Goal: Information Seeking & Learning: Learn about a topic

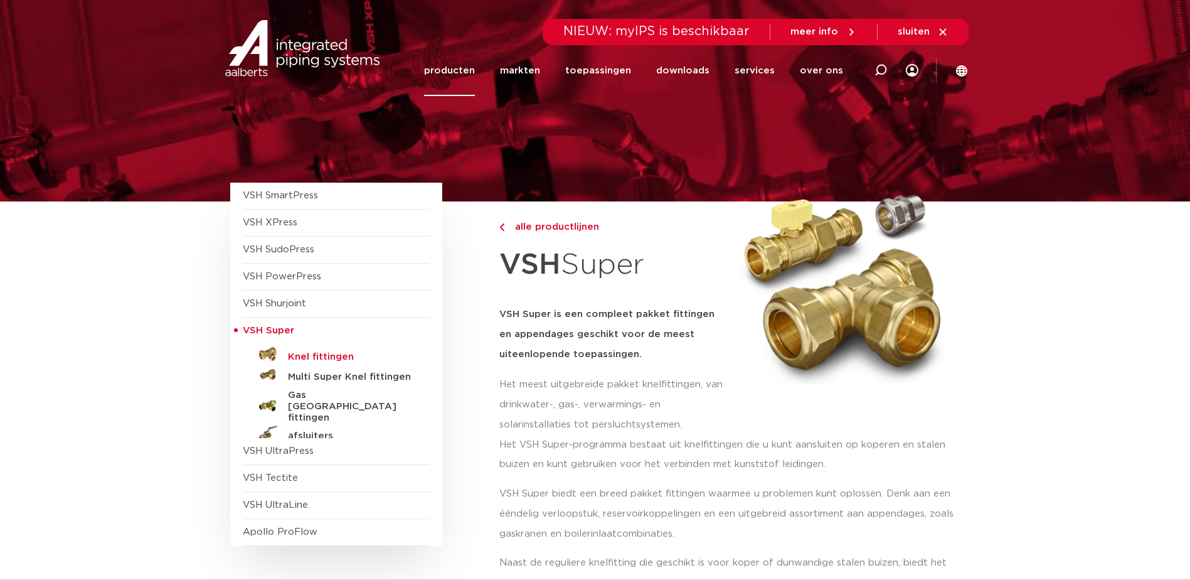
click at [322, 354] on h5 "Knel fittingen" at bounding box center [350, 356] width 124 height 11
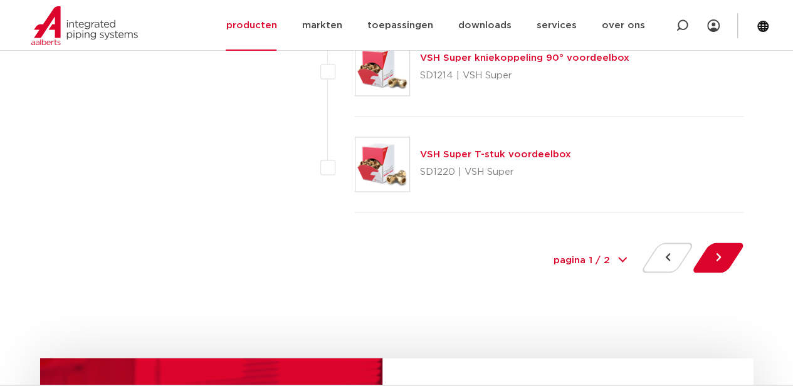
scroll to position [5833, 0]
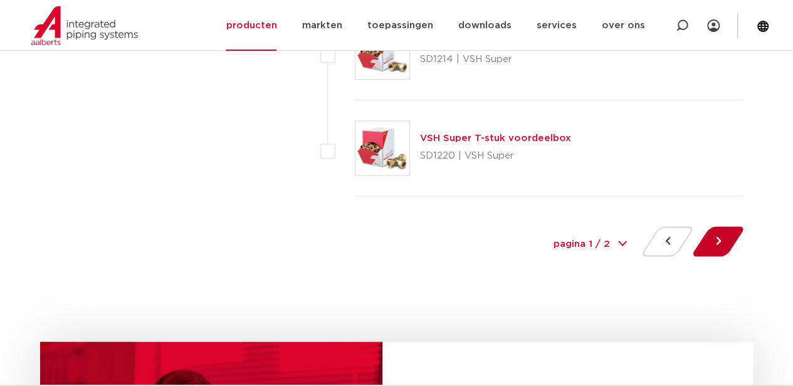
click at [725, 228] on button at bounding box center [719, 241] width 36 height 30
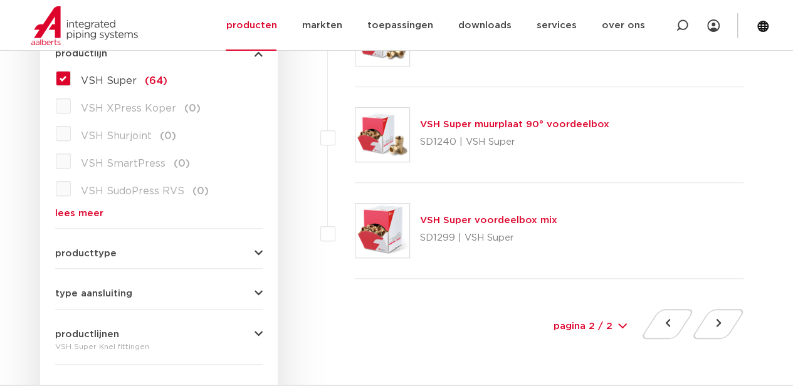
scroll to position [418, 0]
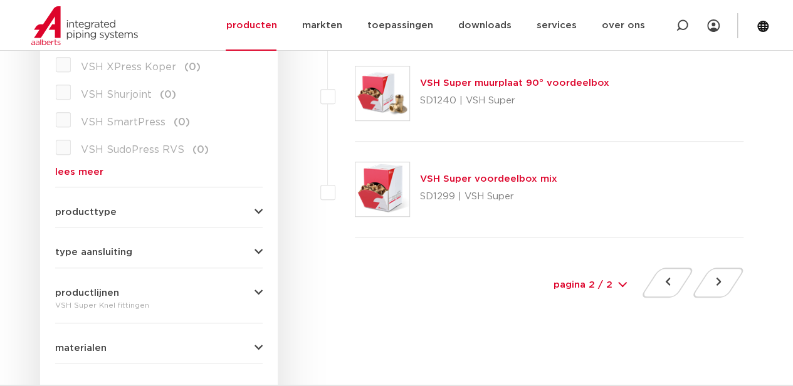
click at [83, 208] on span "producttype" at bounding box center [85, 212] width 61 height 9
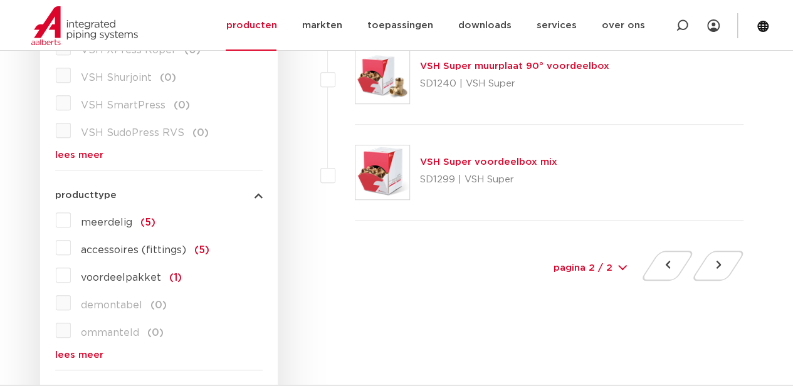
scroll to position [460, 0]
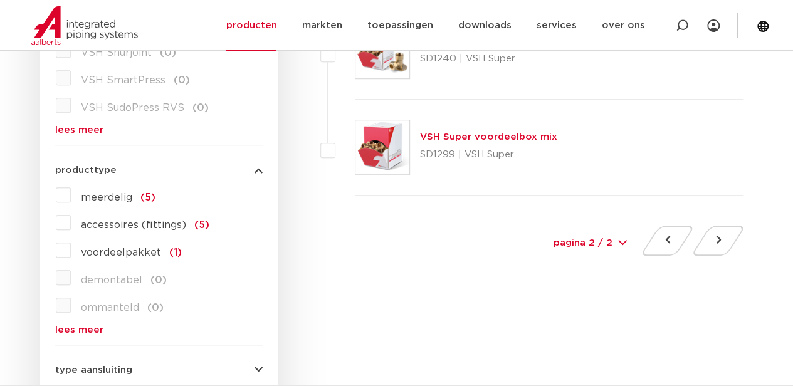
click at [117, 199] on span "meerdelig" at bounding box center [106, 198] width 51 height 10
click at [0, 0] on input "meerdelig (5)" at bounding box center [0, 0] width 0 height 0
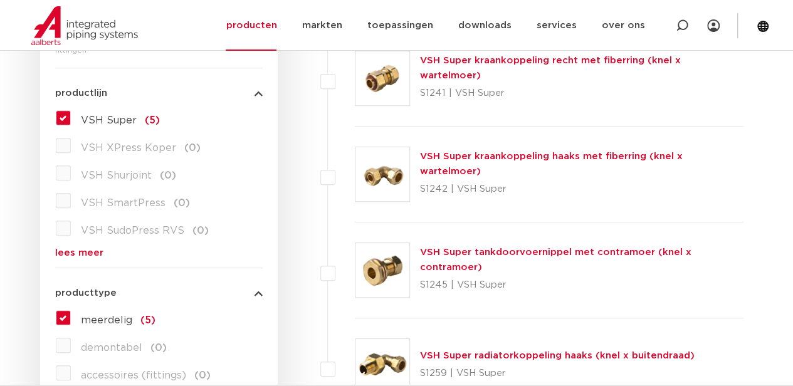
scroll to position [334, 0]
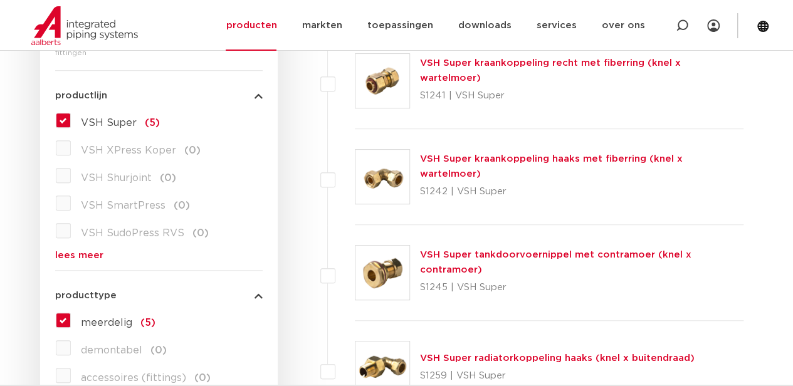
click at [71, 316] on label "meerdelig (5)" at bounding box center [113, 320] width 85 height 20
click at [0, 0] on input "meerdelig (5)" at bounding box center [0, 0] width 0 height 0
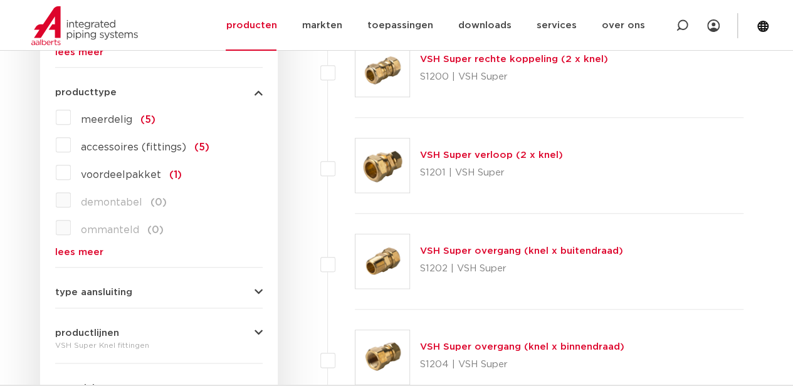
scroll to position [543, 0]
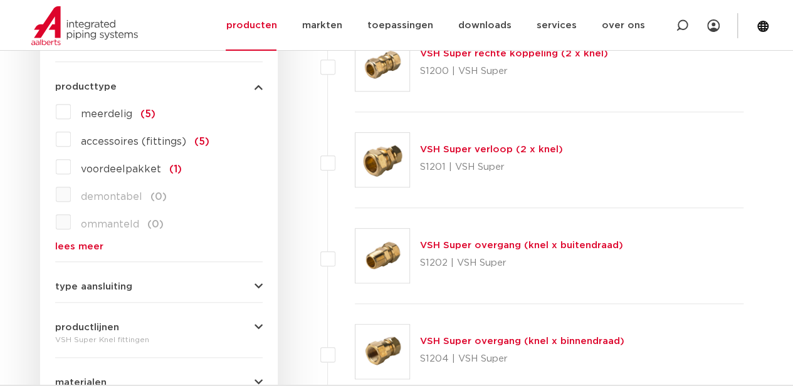
click at [258, 285] on icon "button" at bounding box center [259, 286] width 8 height 9
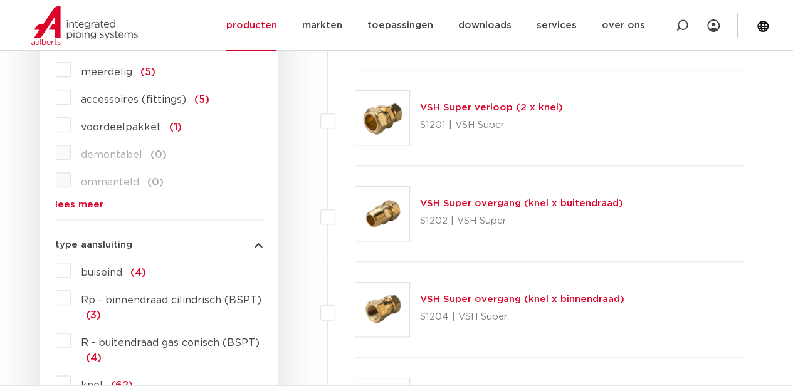
scroll to position [627, 0]
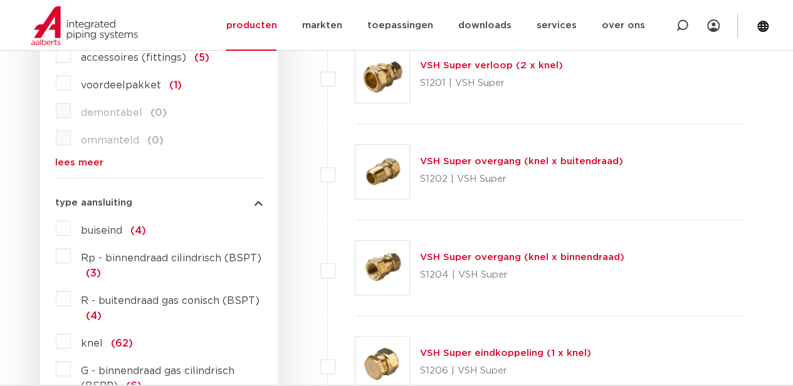
click at [191, 257] on span "Rp - binnendraad cilindrisch (BSPT)" at bounding box center [171, 258] width 181 height 10
click at [0, 0] on input "Rp - binnendraad cilindrisch (BSPT) (3)" at bounding box center [0, 0] width 0 height 0
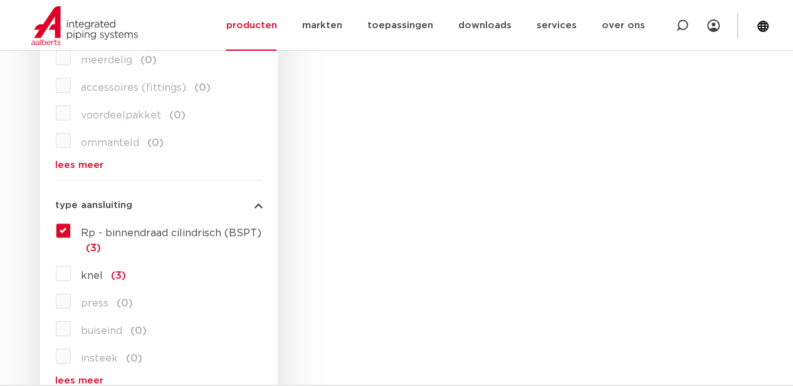
scroll to position [627, 0]
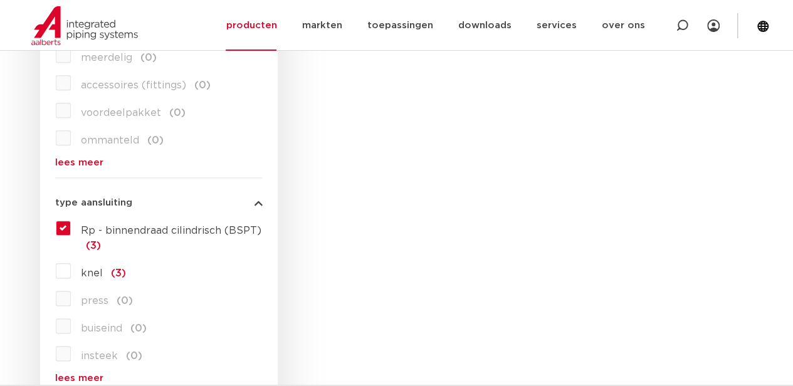
click at [95, 273] on span "knel" at bounding box center [92, 273] width 22 height 10
click at [0, 0] on input "knel (3)" at bounding box center [0, 0] width 0 height 0
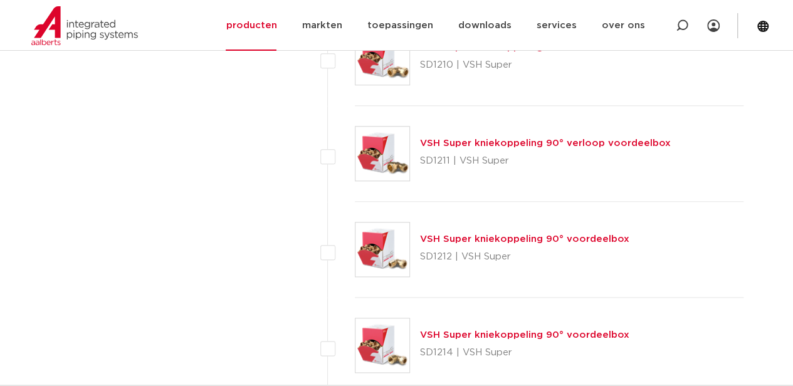
scroll to position [5352, 0]
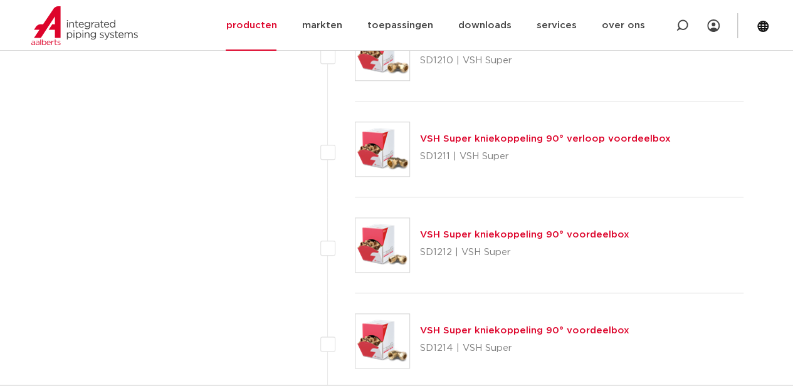
click at [449, 230] on link "VSH Super kniekoppeling 90° voordeelbox" at bounding box center [524, 234] width 209 height 9
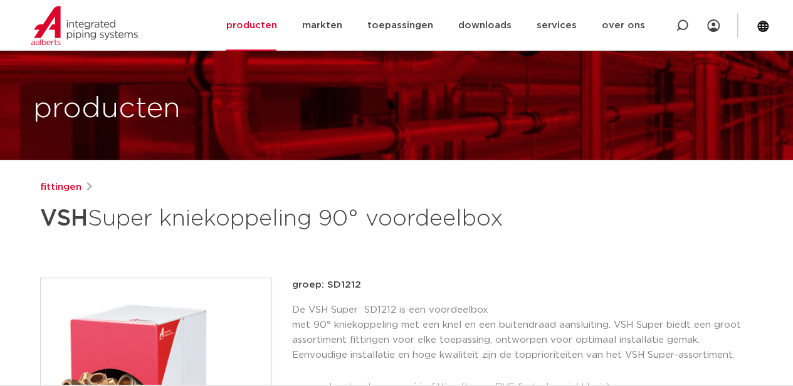
scroll to position [41, 0]
